Goal: Information Seeking & Learning: Learn about a topic

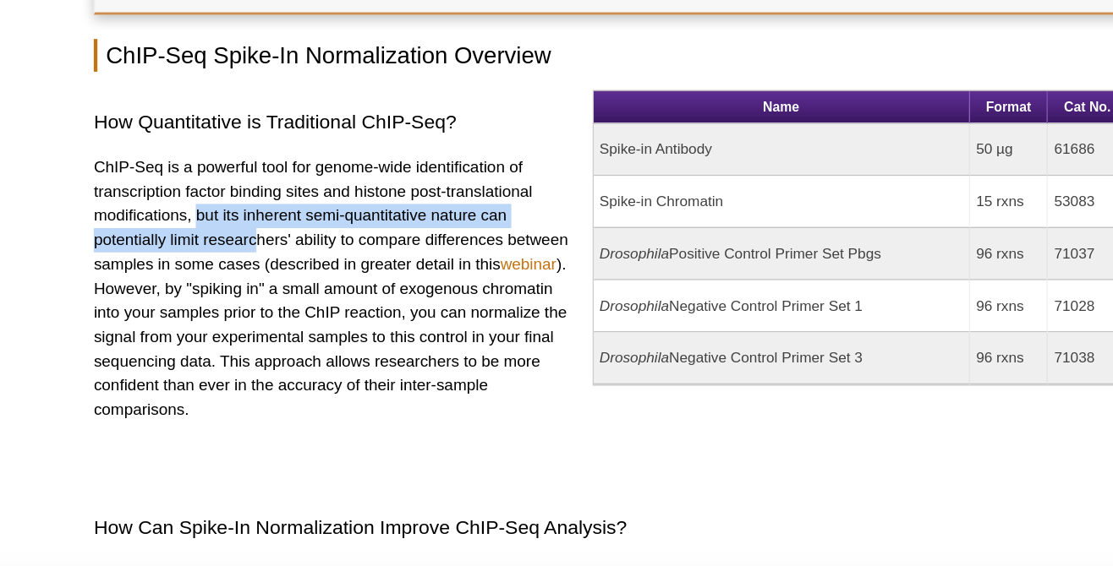
drag, startPoint x: 203, startPoint y: 216, endPoint x: 246, endPoint y: 226, distance: 44.1
click at [246, 226] on p "ChIP-Seq is a powerful tool for genome-wide identification of transcription fac…" at bounding box center [299, 266] width 335 height 186
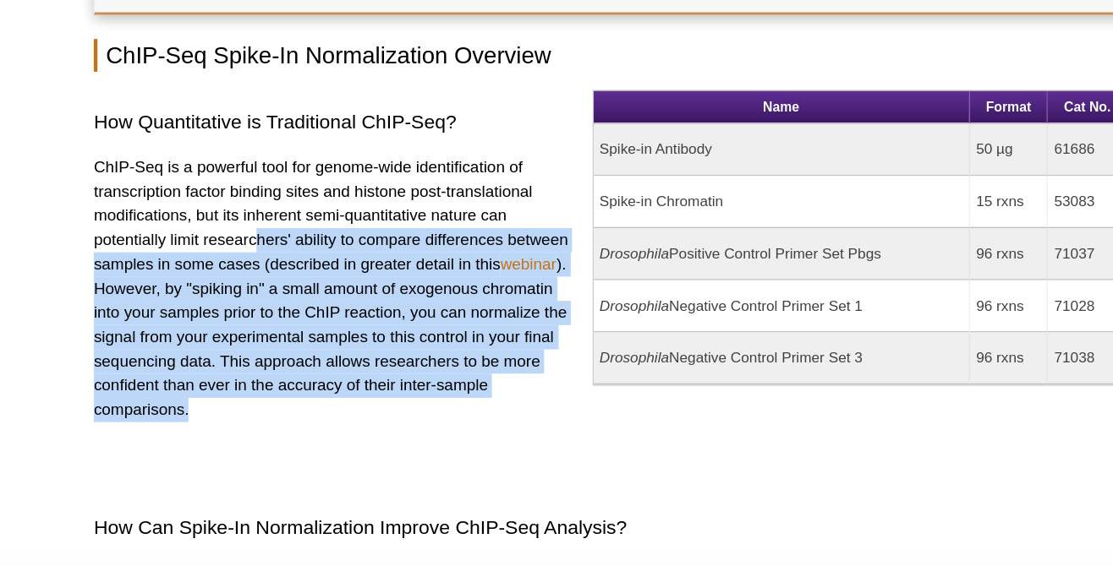
drag, startPoint x: 246, startPoint y: 226, endPoint x: 262, endPoint y: 348, distance: 123.6
click at [262, 348] on p "ChIP-Seq is a powerful tool for genome-wide identification of transcription fac…" at bounding box center [299, 266] width 335 height 186
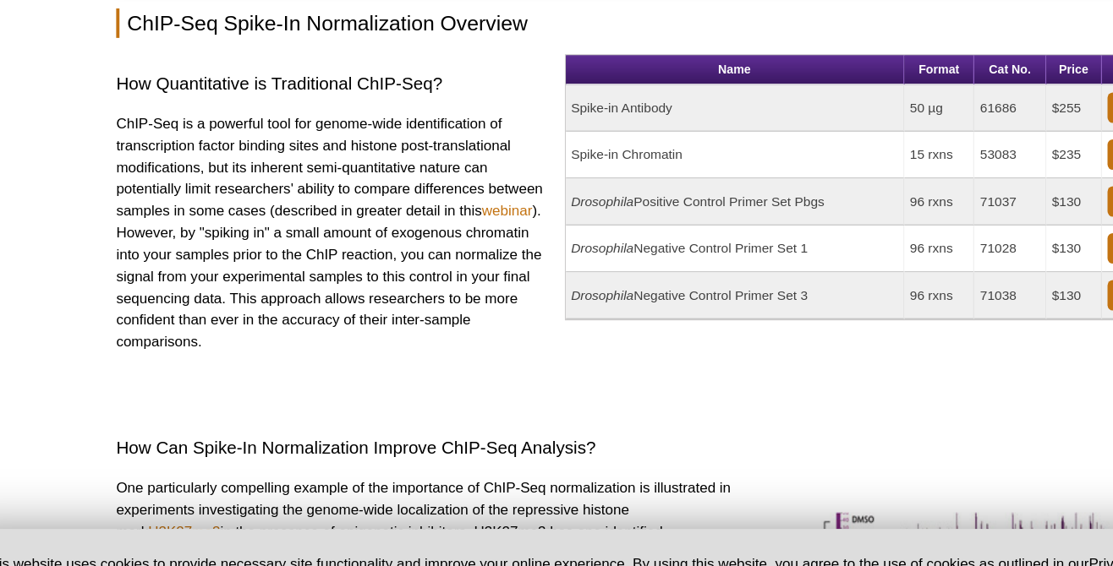
drag, startPoint x: 276, startPoint y: 322, endPoint x: 276, endPoint y: 197, distance: 125.1
click at [276, 197] on p "ChIP-Seq is a powerful tool for genome-wide identification of transcription fac…" at bounding box center [299, 266] width 335 height 186
click at [276, 193] on p "ChIP-Seq is a powerful tool for genome-wide identification of transcription fac…" at bounding box center [299, 266] width 335 height 186
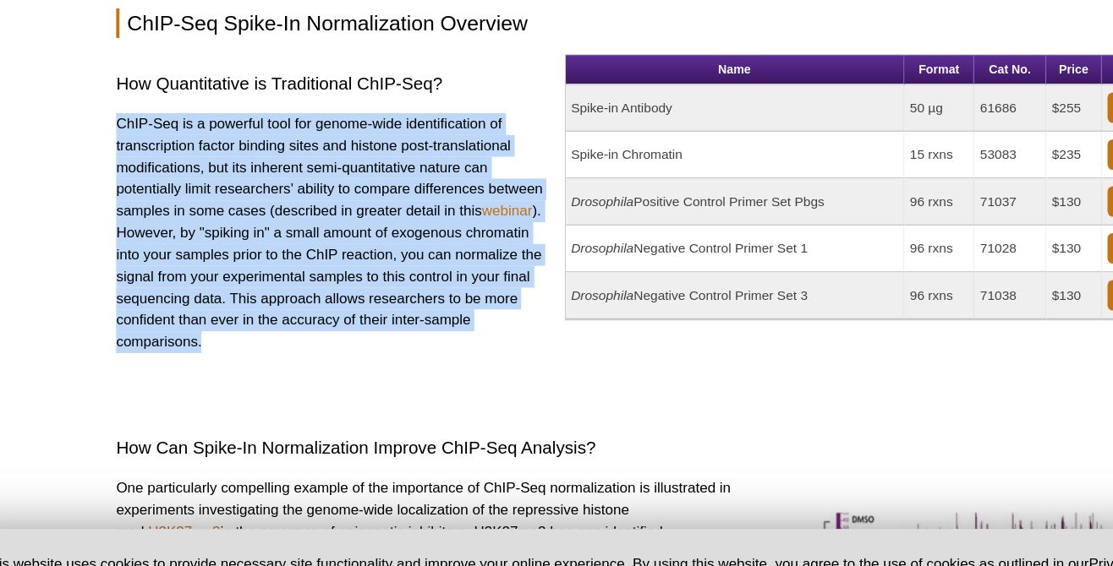
click at [276, 193] on p "ChIP-Seq is a powerful tool for genome-wide identification of transcription fac…" at bounding box center [299, 266] width 335 height 186
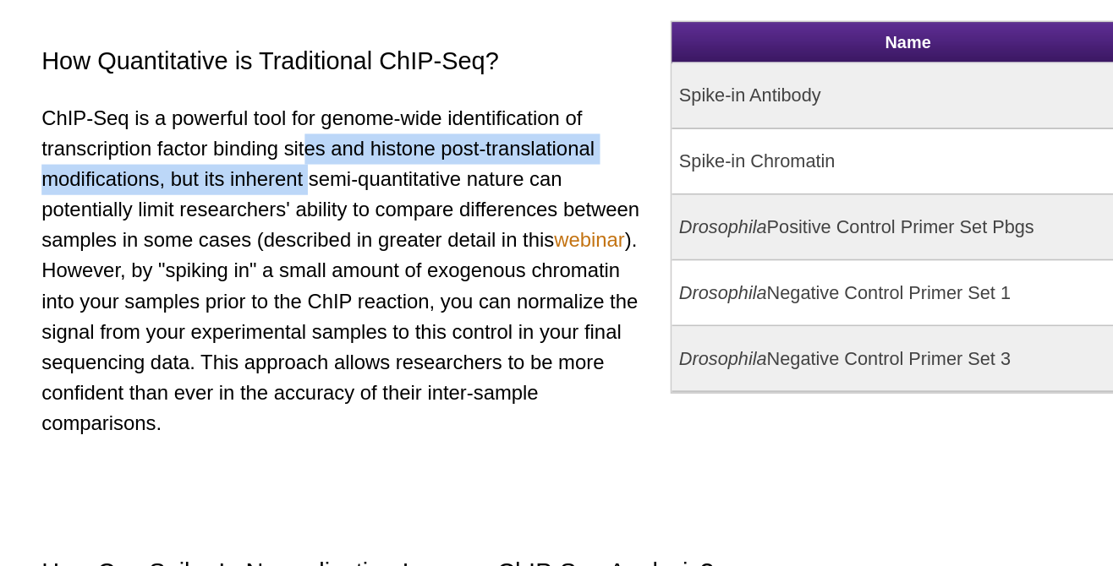
drag, startPoint x: 276, startPoint y: 193, endPoint x: 278, endPoint y: 219, distance: 26.3
click at [278, 218] on p "ChIP-Seq is a powerful tool for genome-wide identification of transcription fac…" at bounding box center [299, 266] width 335 height 186
click at [278, 219] on p "ChIP-Seq is a powerful tool for genome-wide identification of transcription fac…" at bounding box center [299, 266] width 335 height 186
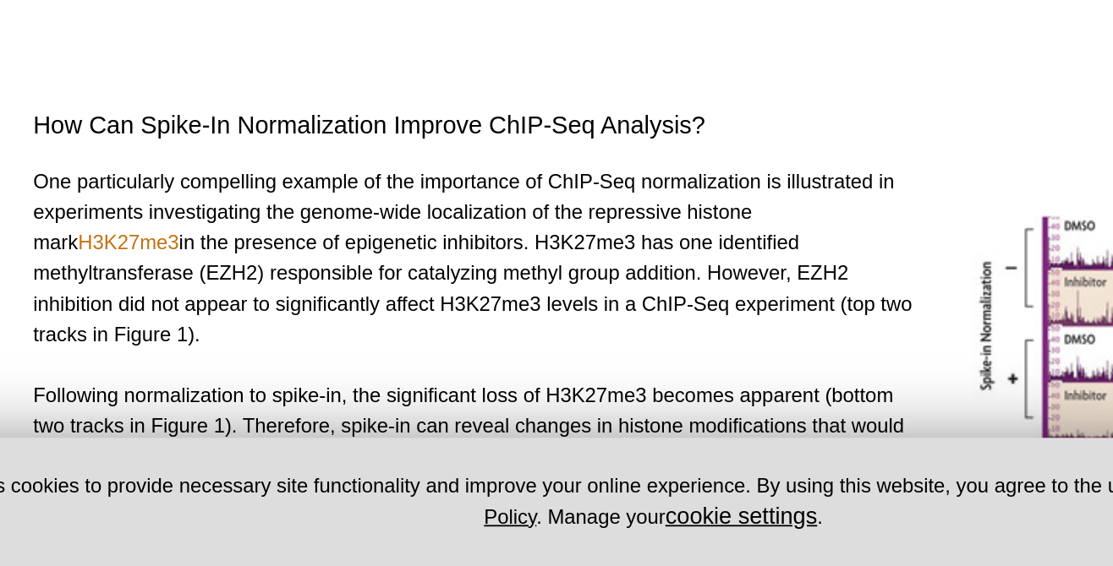
scroll to position [278, 0]
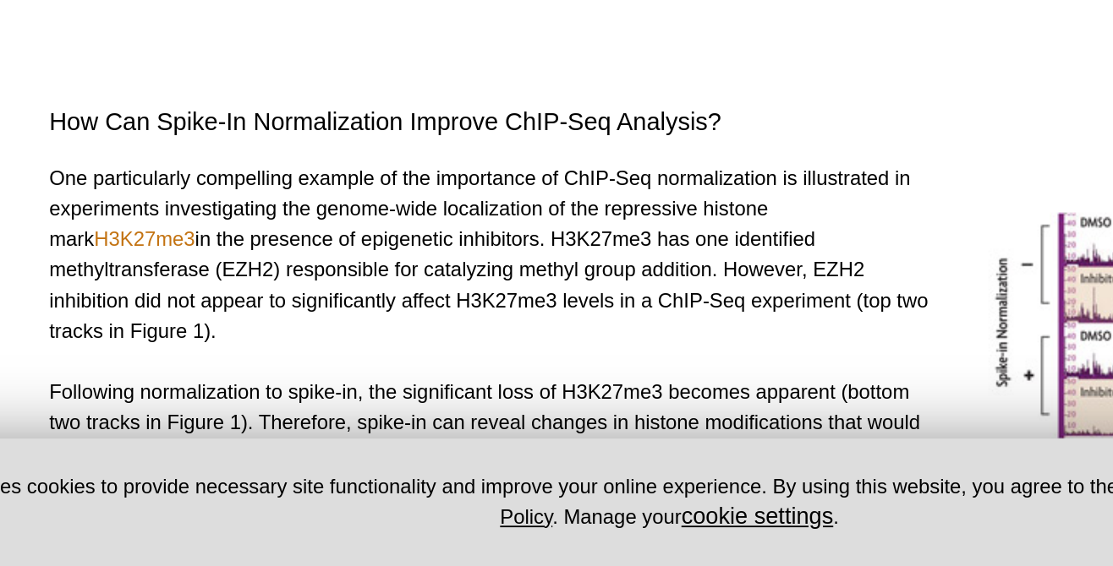
drag, startPoint x: 257, startPoint y: 437, endPoint x: 388, endPoint y: 382, distance: 142.1
click at [388, 382] on p "One particularly compelling example of the importance of ChIP-Seq normalization…" at bounding box center [376, 393] width 488 height 101
drag, startPoint x: 388, startPoint y: 382, endPoint x: 392, endPoint y: 431, distance: 49.2
click at [392, 431] on p "One particularly compelling example of the importance of ChIP-Seq normalization…" at bounding box center [376, 393] width 488 height 101
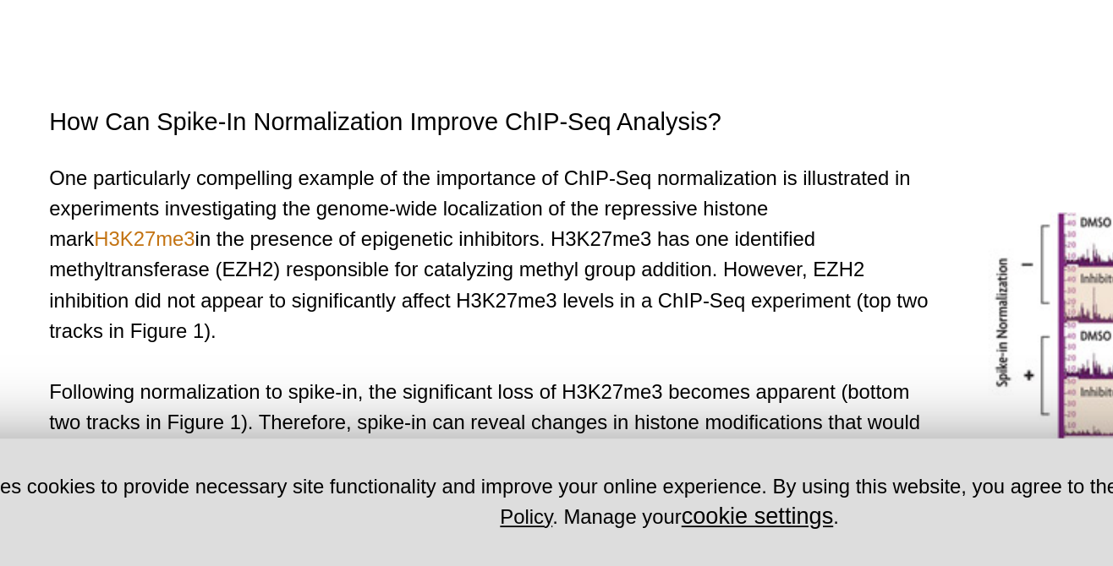
click at [392, 431] on p "One particularly compelling example of the importance of ChIP-Seq normalization…" at bounding box center [376, 393] width 488 height 101
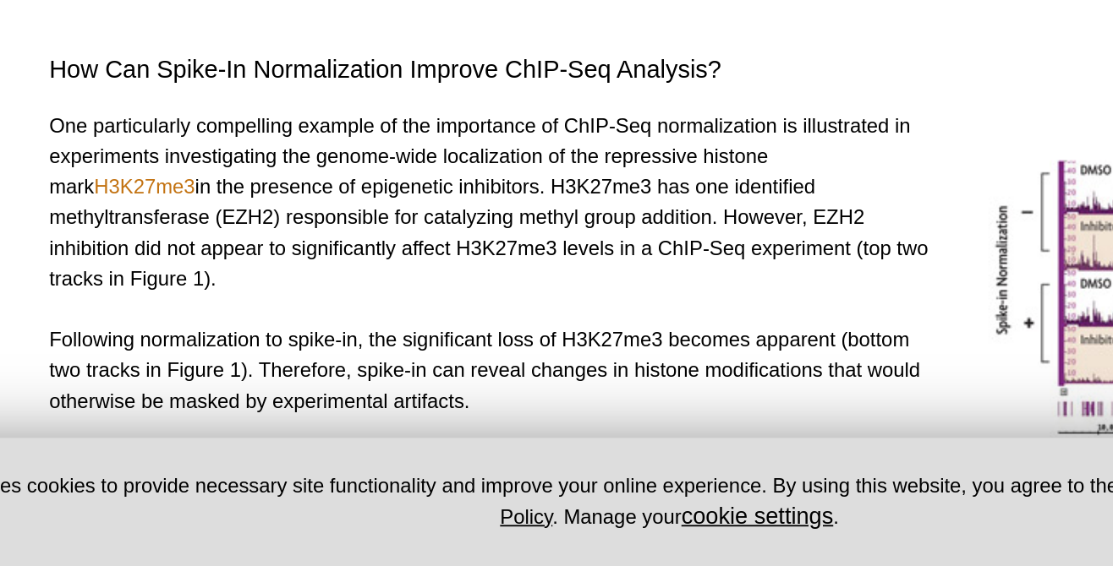
scroll to position [308, 0]
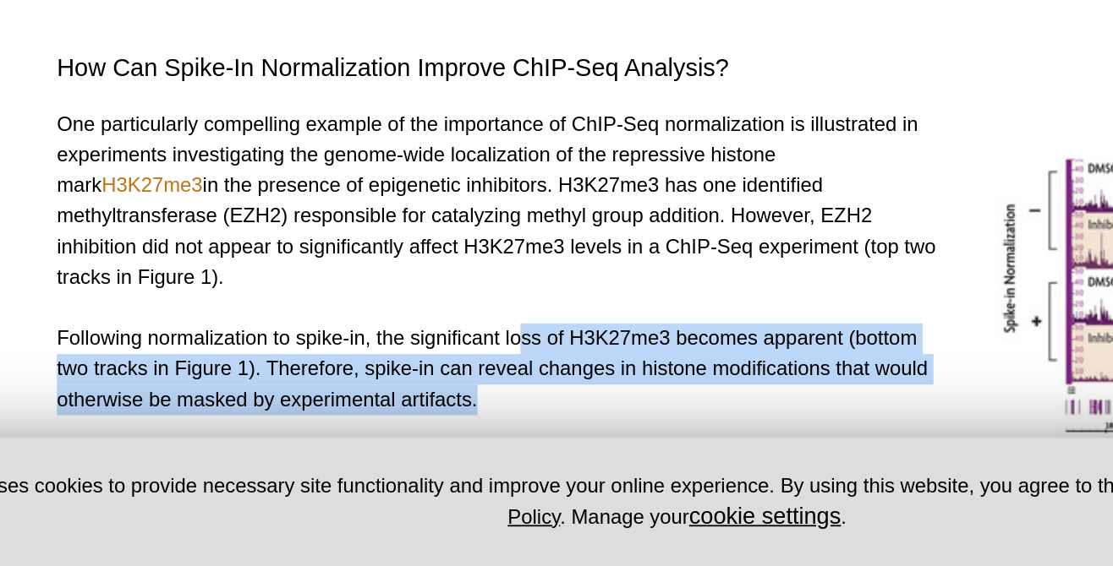
drag, startPoint x: 392, startPoint y: 431, endPoint x: 408, endPoint y: 479, distance: 50.8
click at [408, 479] on p "Following normalization to spike-in, the significant loss of H3K27me3 becomes a…" at bounding box center [376, 457] width 488 height 51
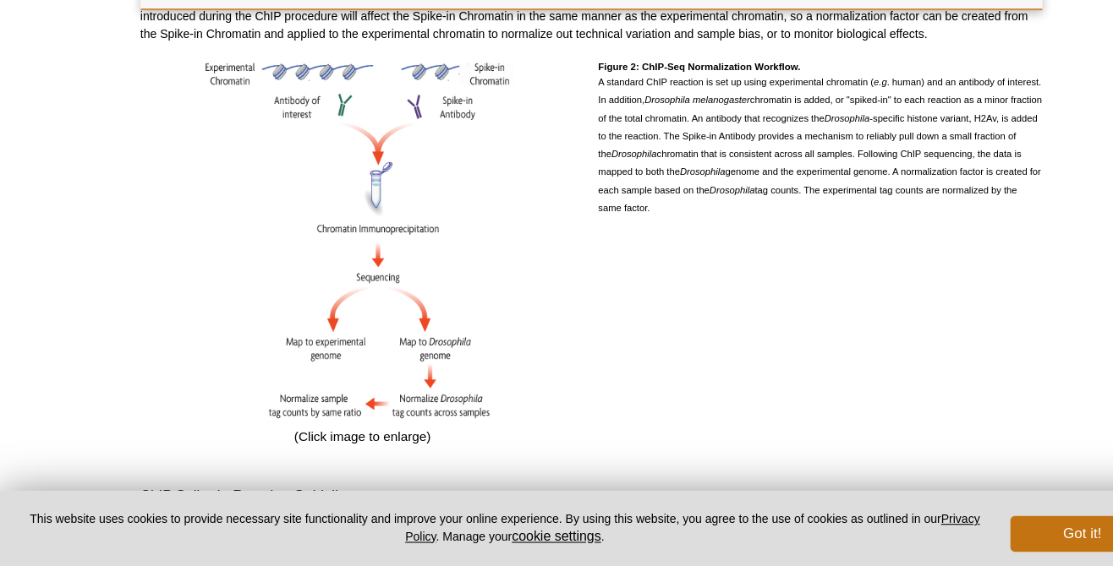
scroll to position [1671, 0]
